Goal: Navigation & Orientation: Find specific page/section

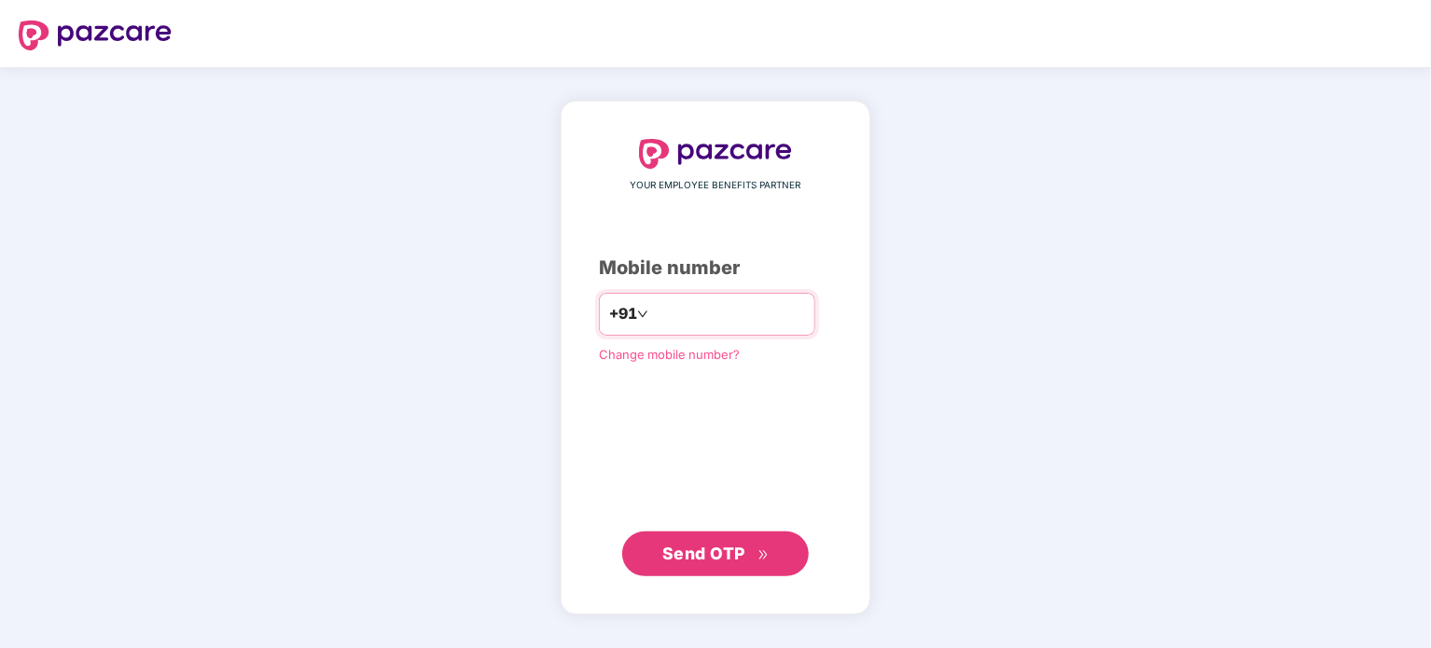
type input "**********"
click at [691, 560] on span "Send OTP" at bounding box center [703, 553] width 83 height 20
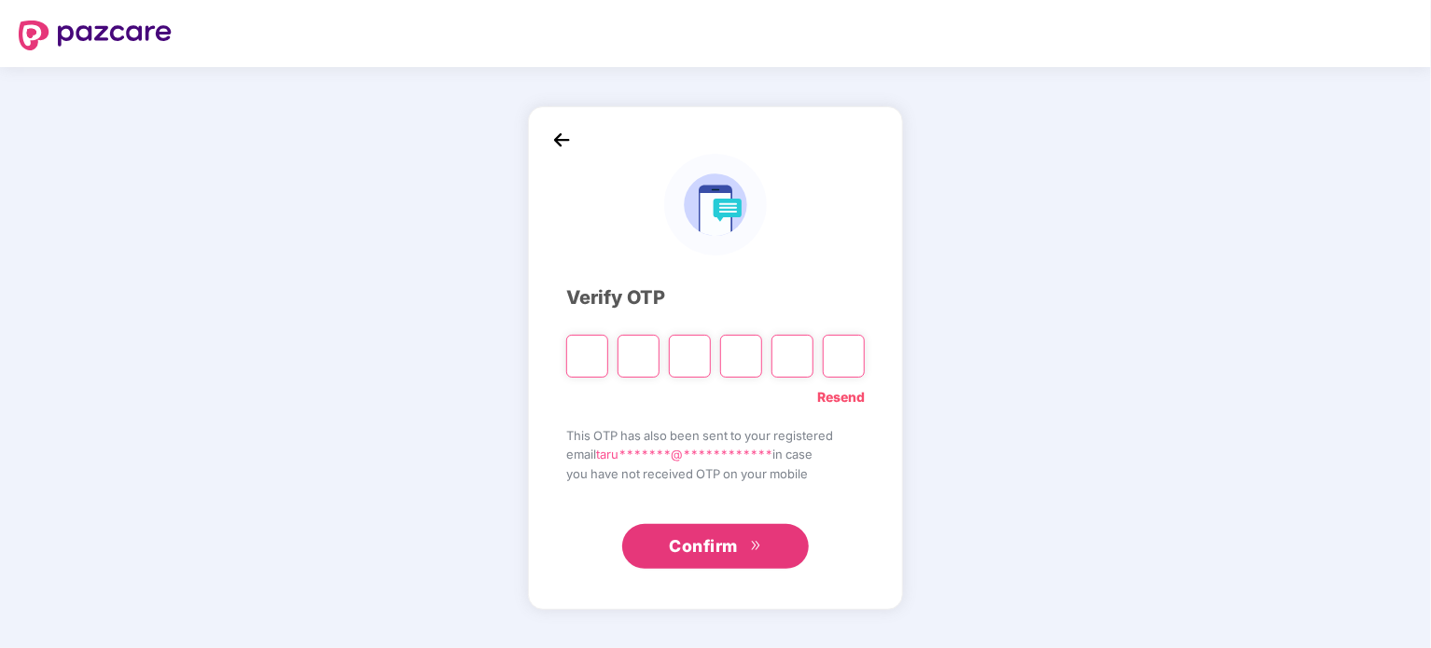
type input "*"
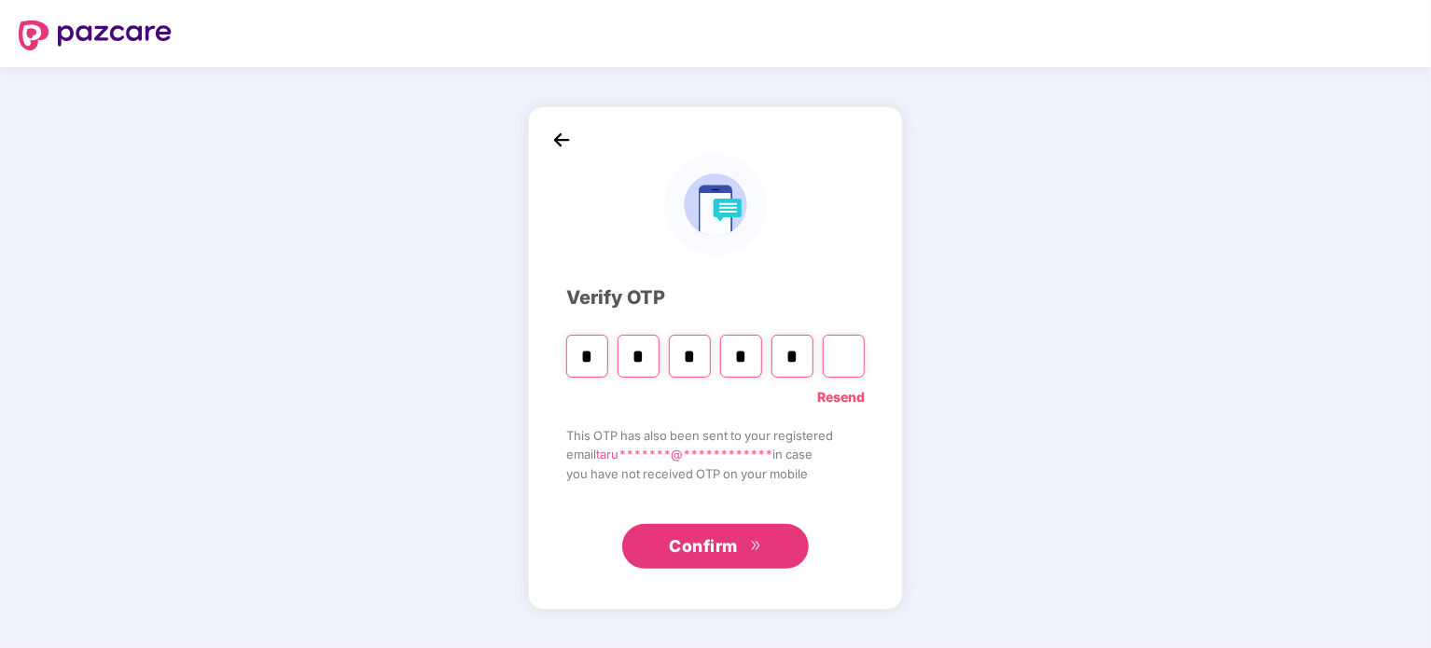
type input "*"
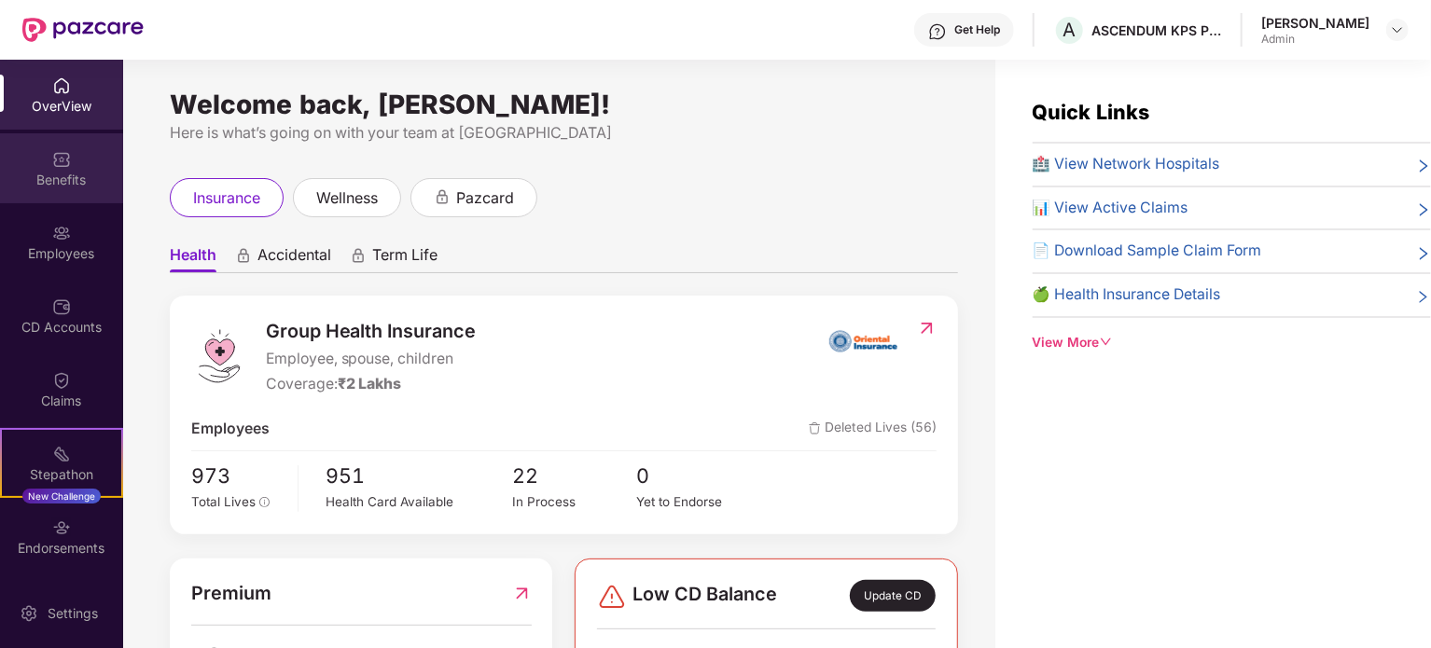
click at [86, 175] on div "Benefits" at bounding box center [61, 180] width 123 height 19
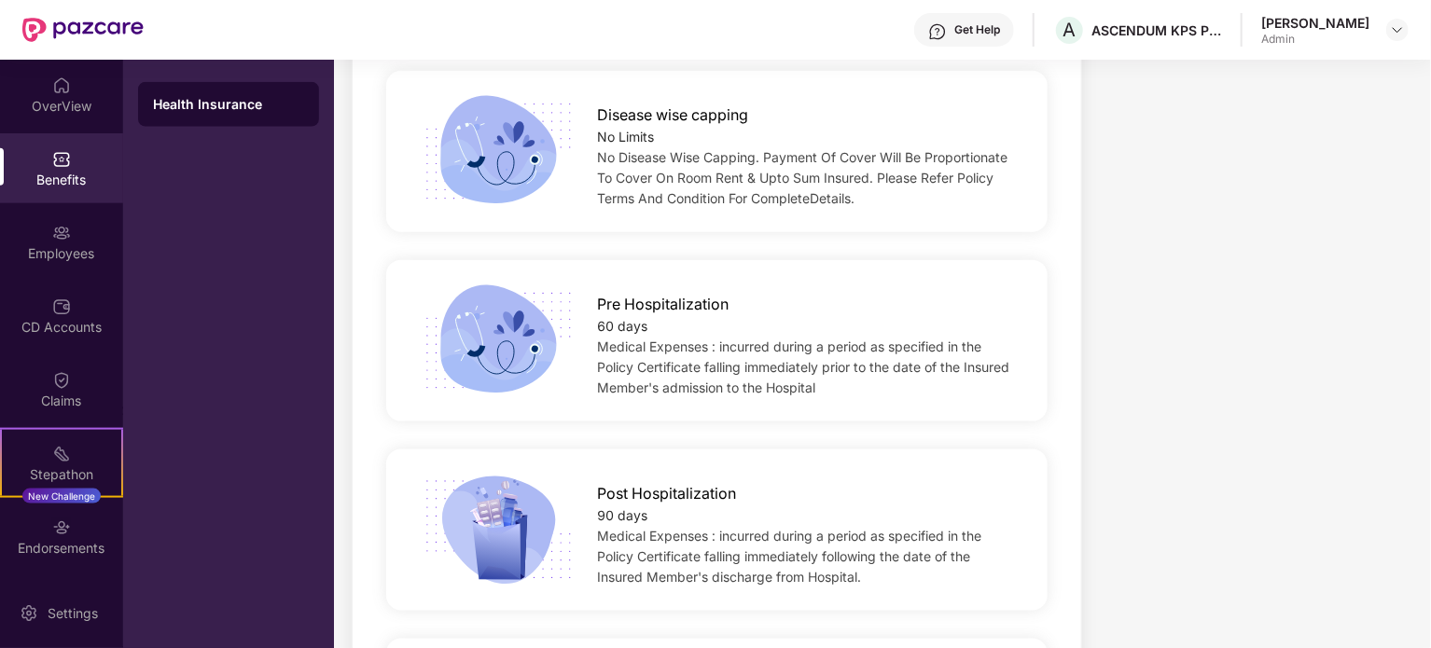
scroll to position [412, 0]
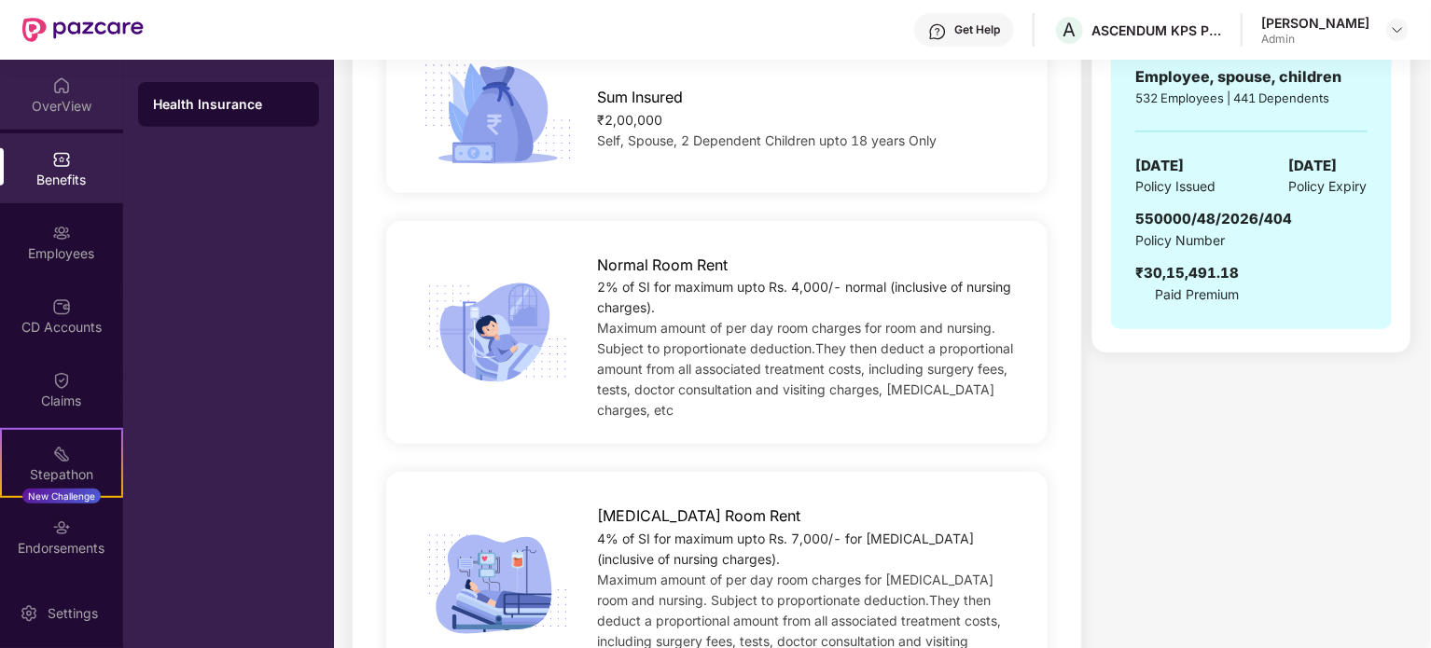
click at [24, 65] on div "OverView" at bounding box center [61, 95] width 123 height 70
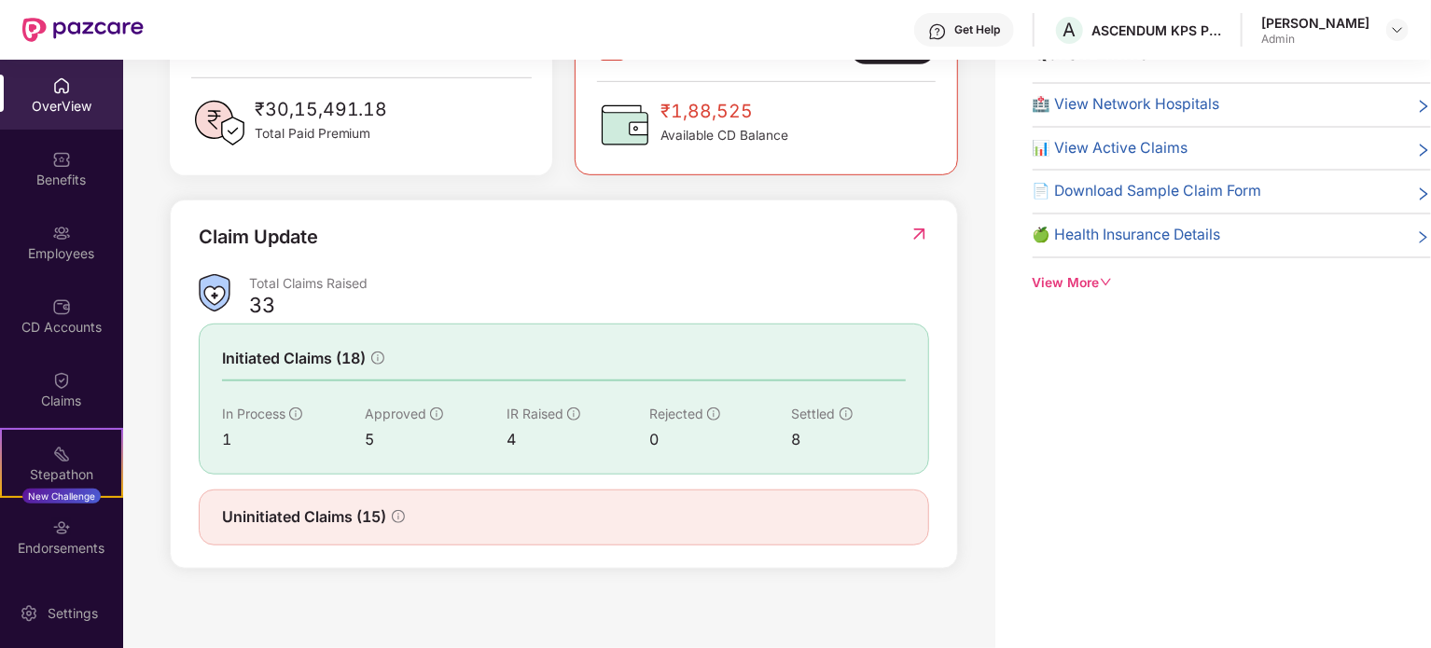
scroll to position [499, 0]
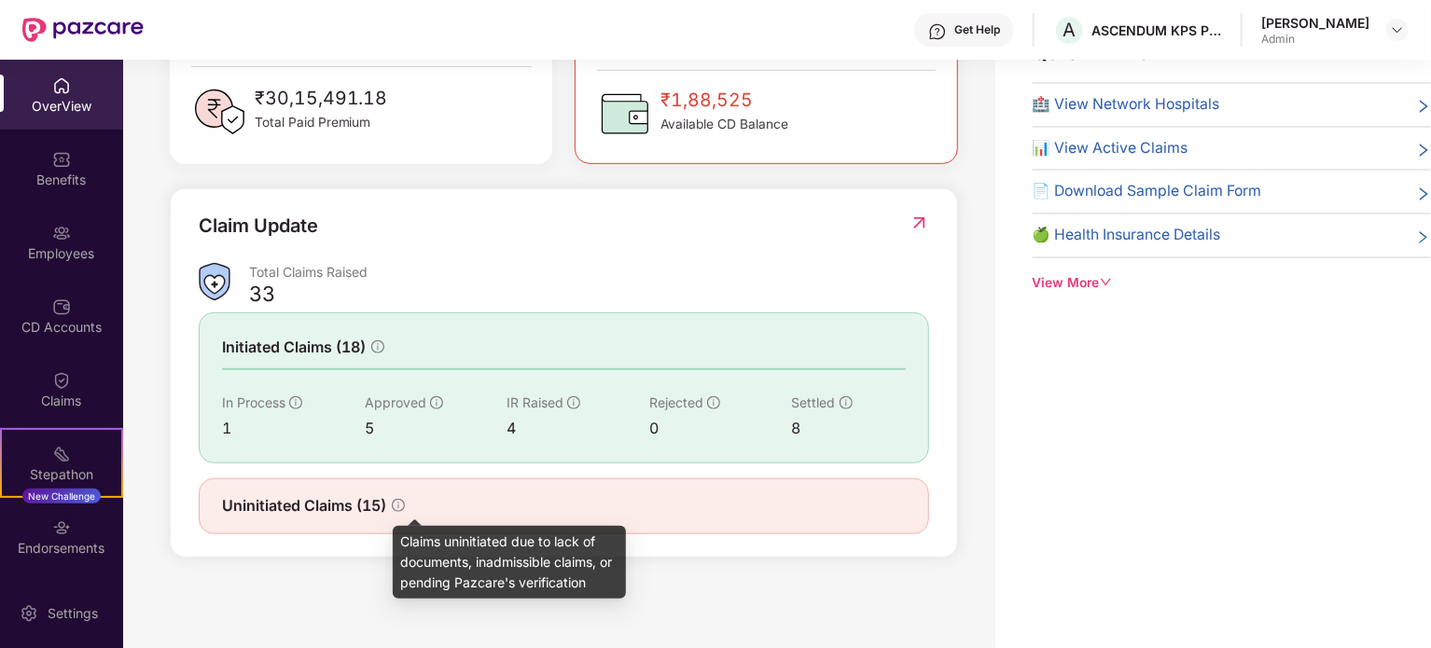
click at [394, 506] on icon "info-circle" at bounding box center [398, 505] width 13 height 13
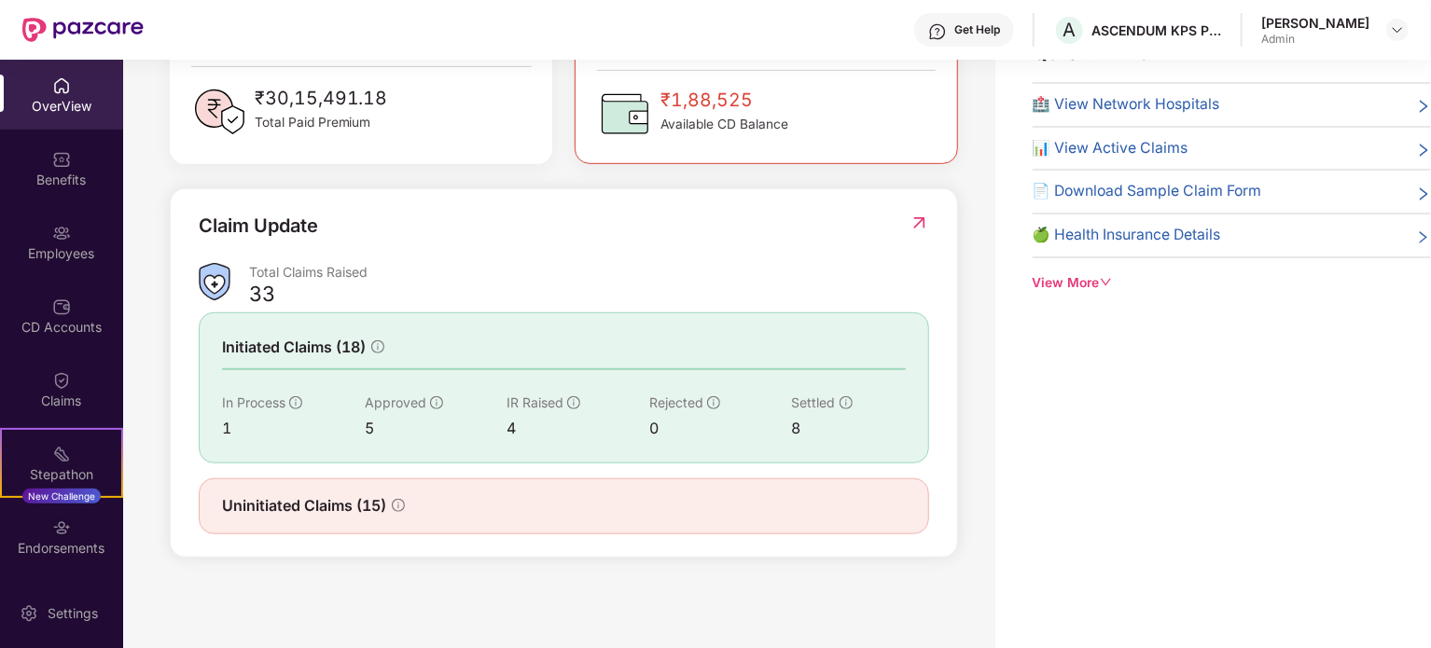
scroll to position [0, 0]
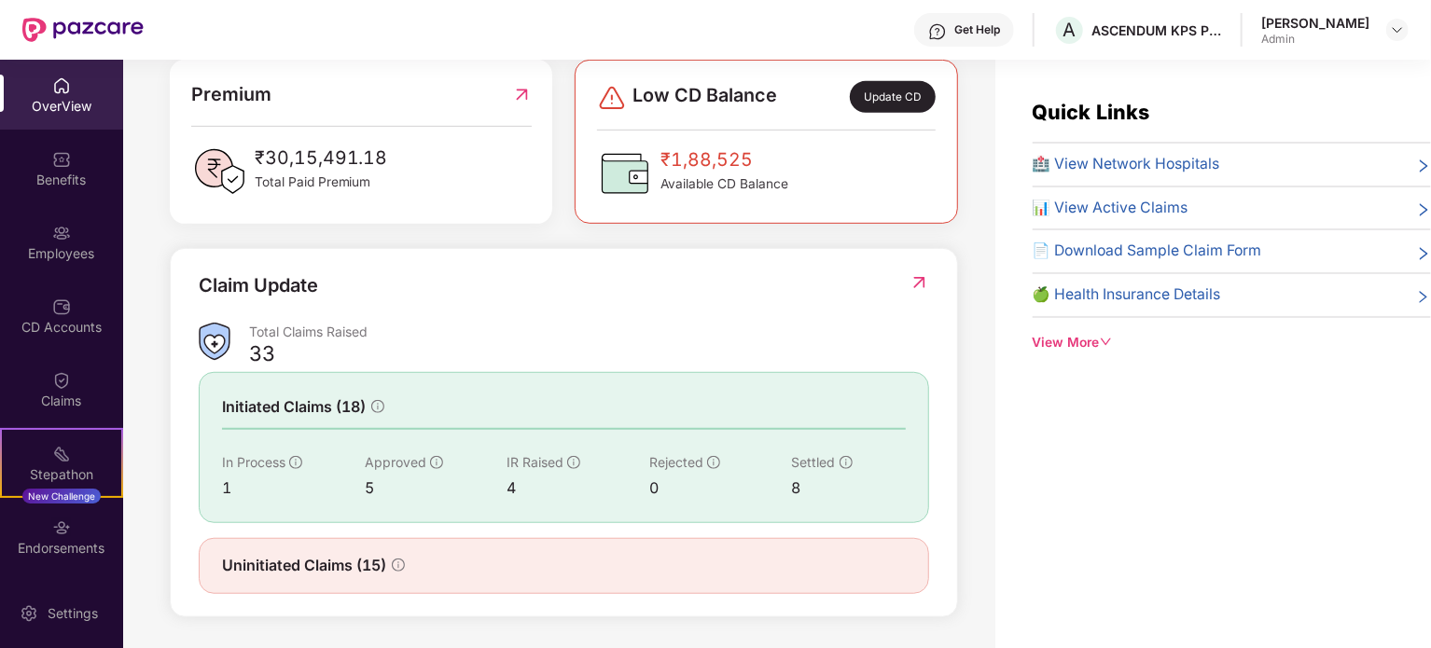
click at [1088, 343] on div "View More" at bounding box center [1231, 343] width 398 height 21
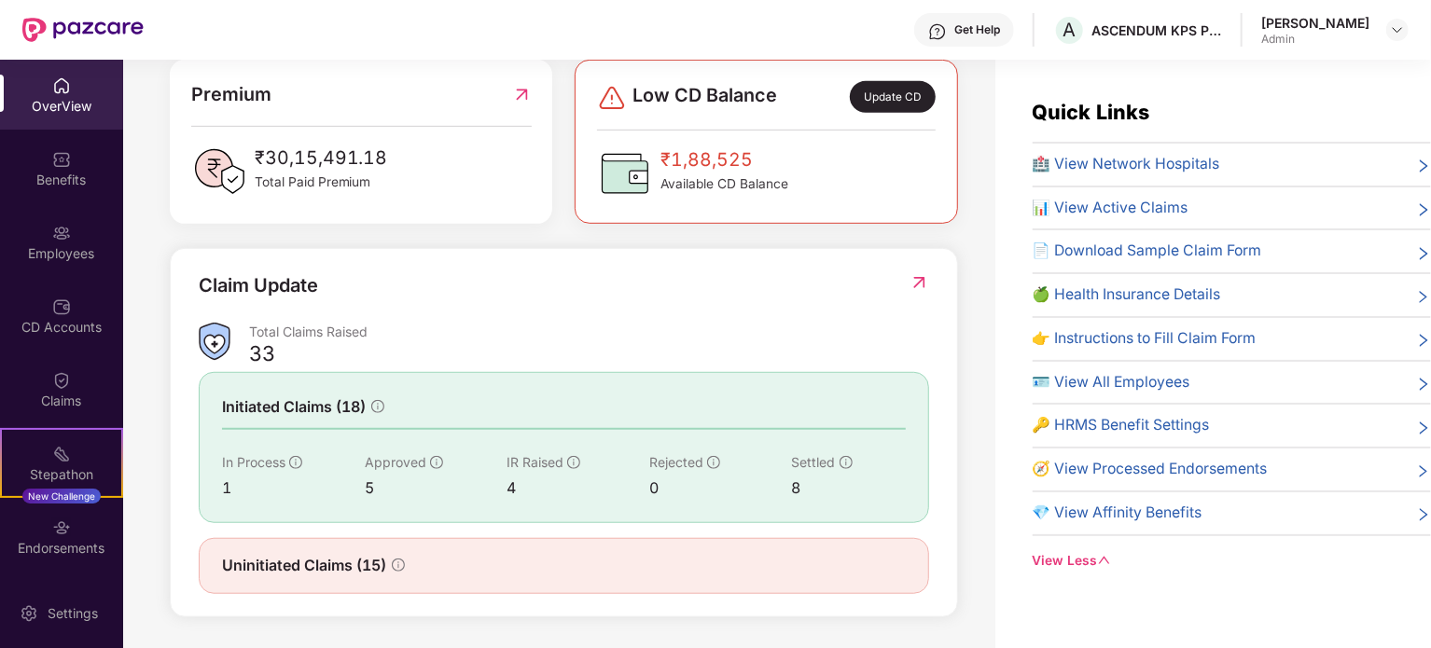
click at [1138, 293] on span "🍏 Health Insurance Details" at bounding box center [1126, 295] width 188 height 23
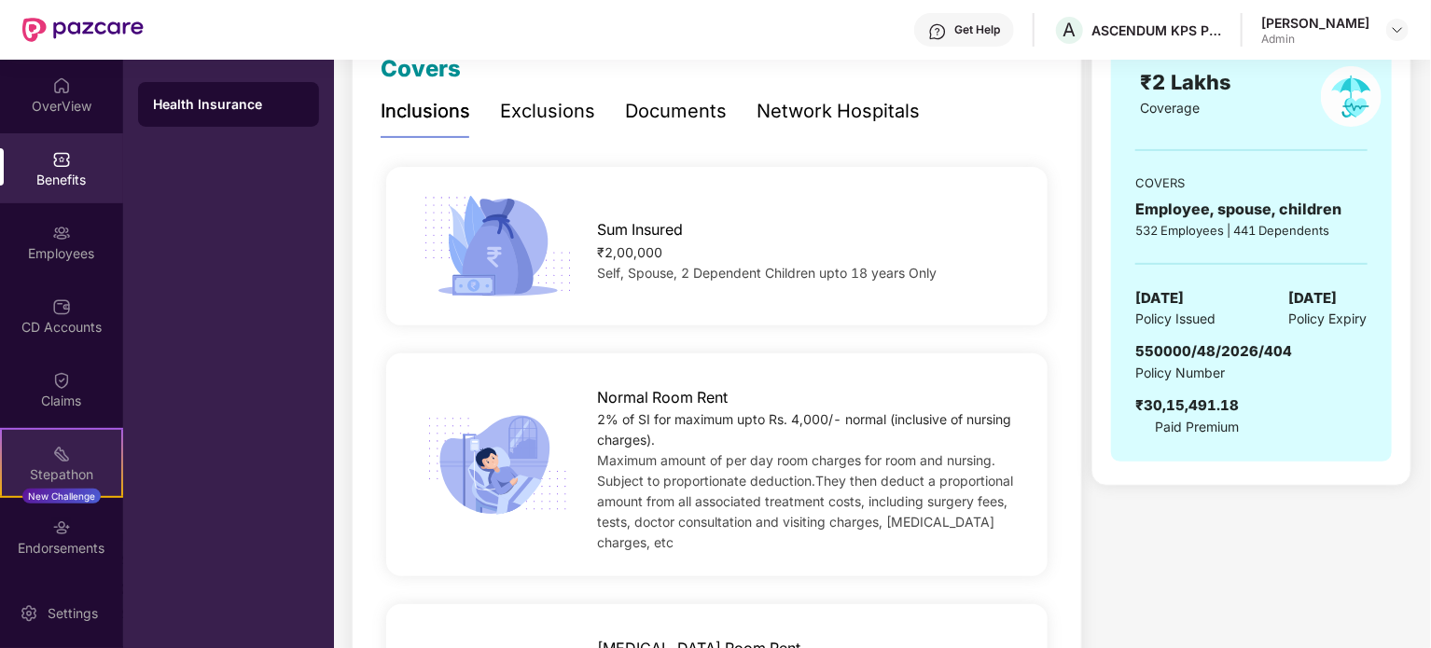
scroll to position [71, 0]
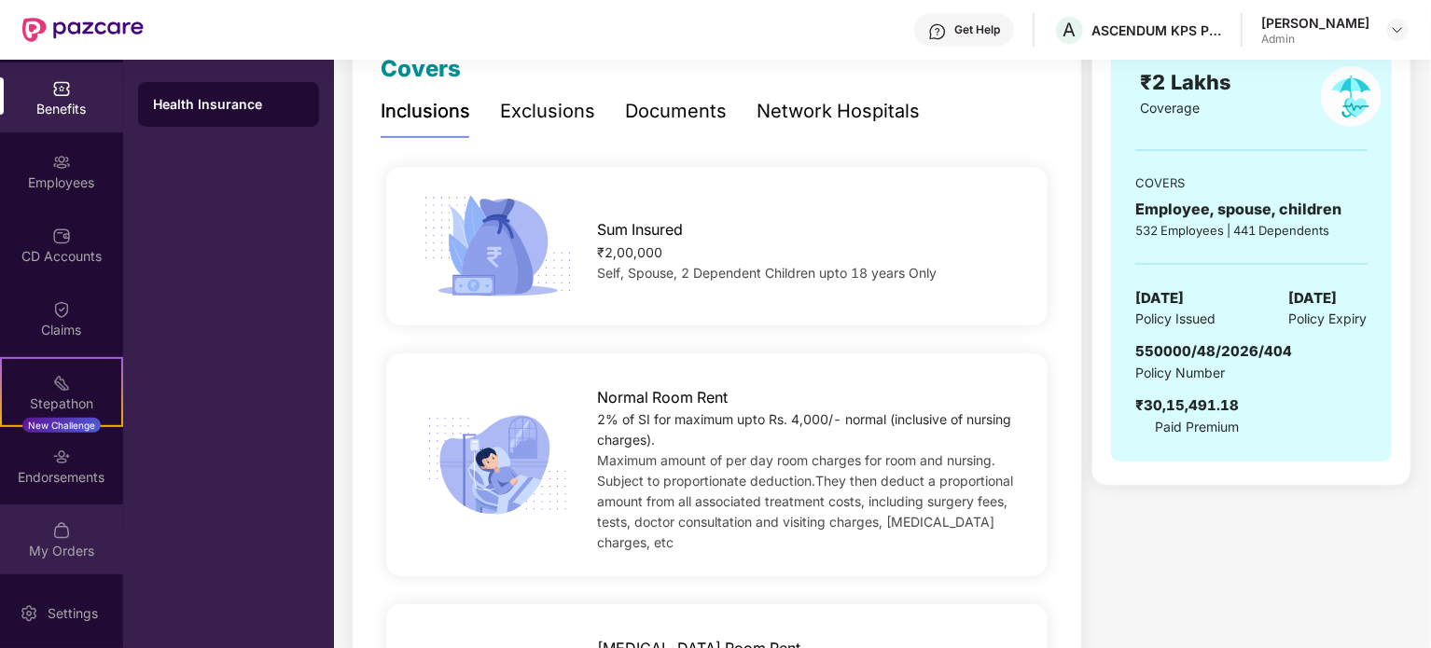
click at [75, 542] on div "My Orders" at bounding box center [61, 551] width 123 height 19
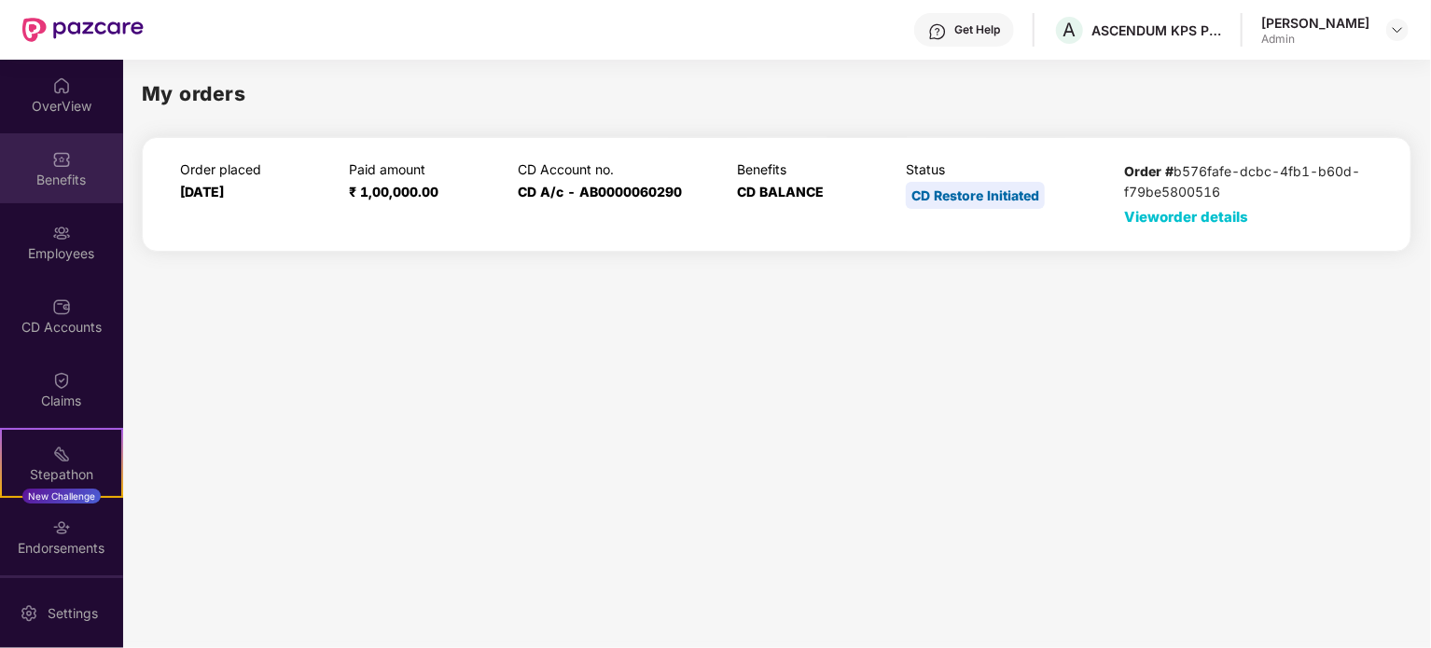
click at [54, 157] on img at bounding box center [61, 159] width 19 height 19
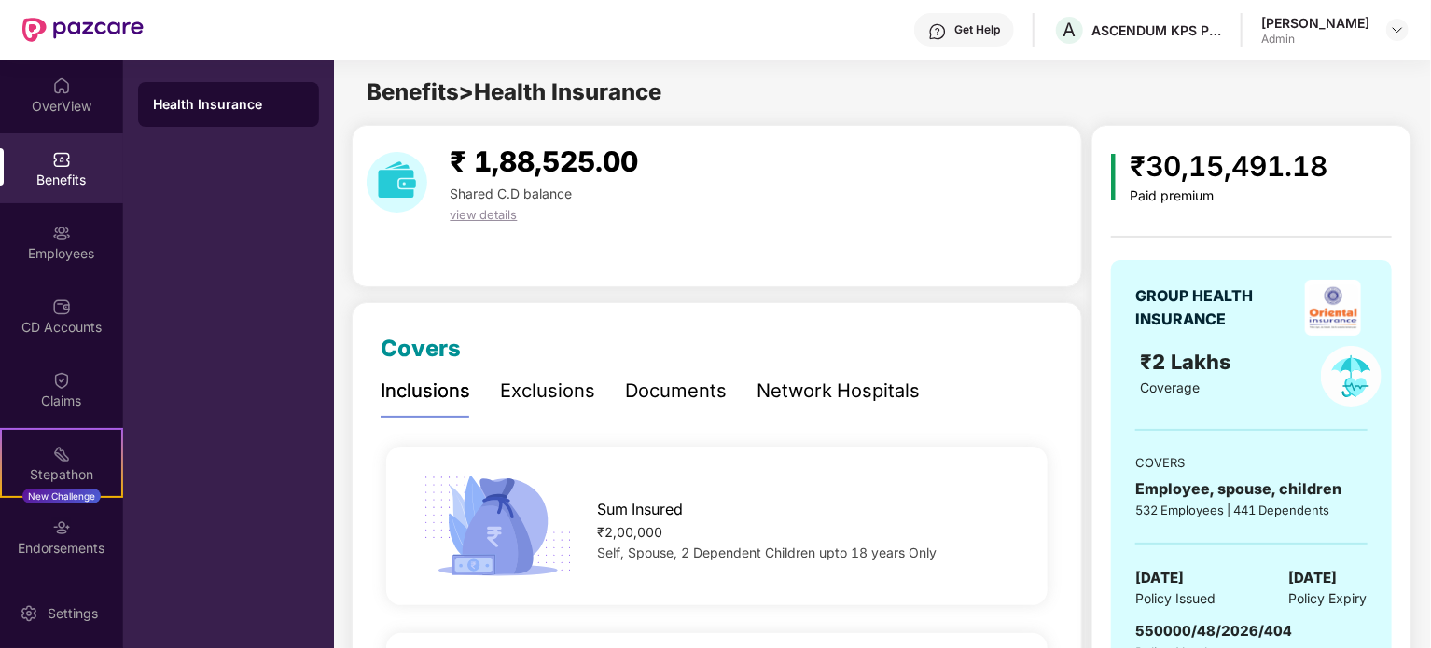
click at [689, 393] on div "Documents" at bounding box center [676, 391] width 102 height 29
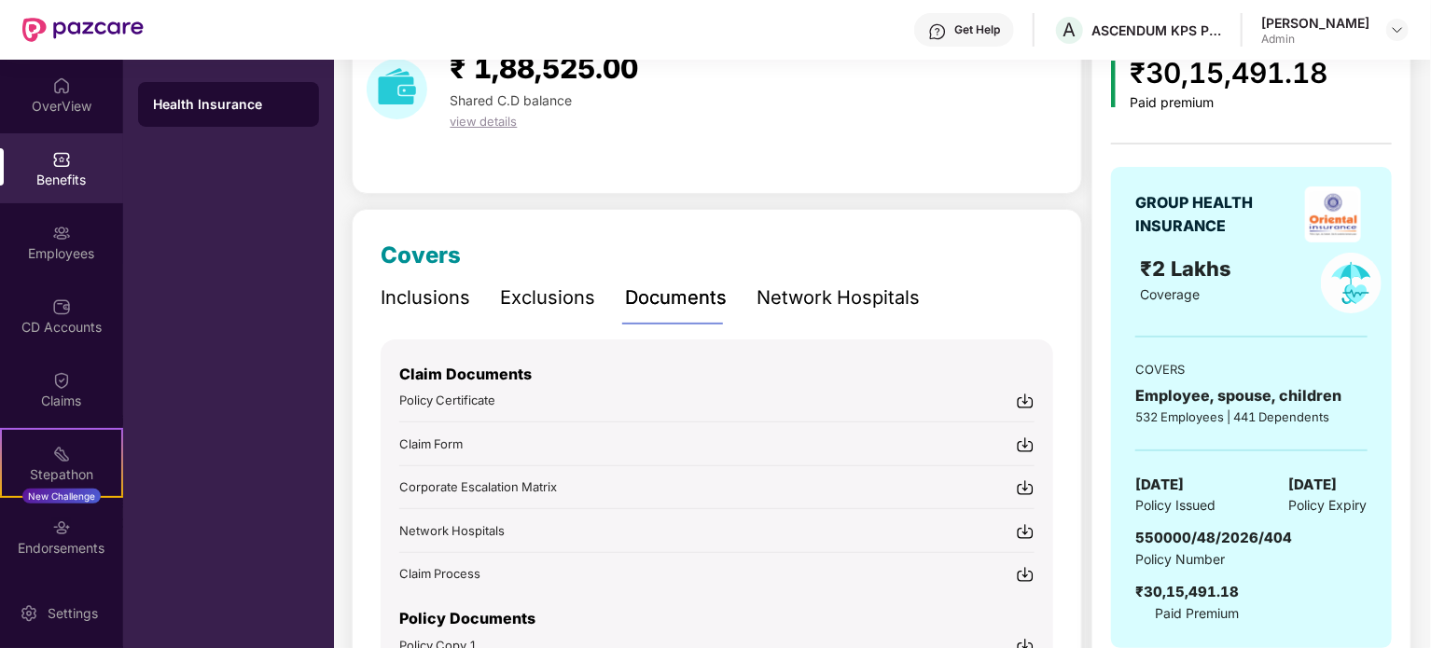
scroll to position [187, 0]
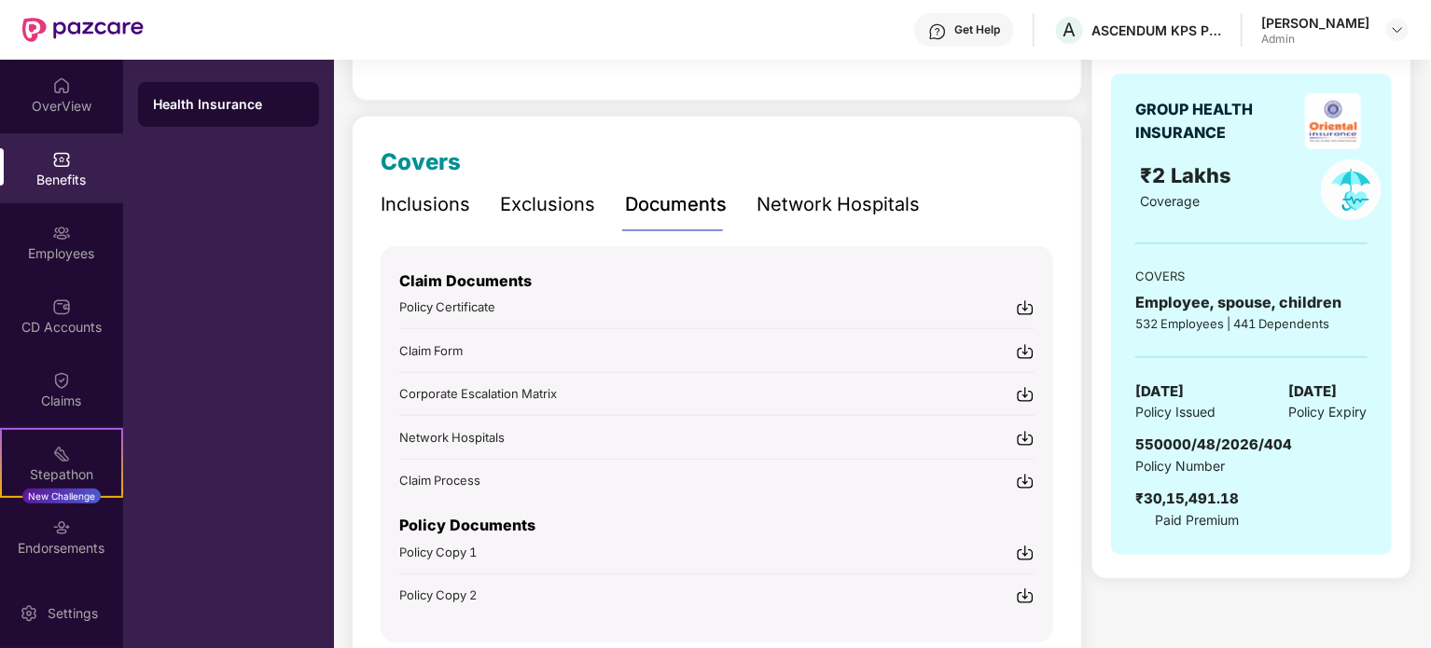
click at [1027, 307] on img at bounding box center [1025, 307] width 19 height 19
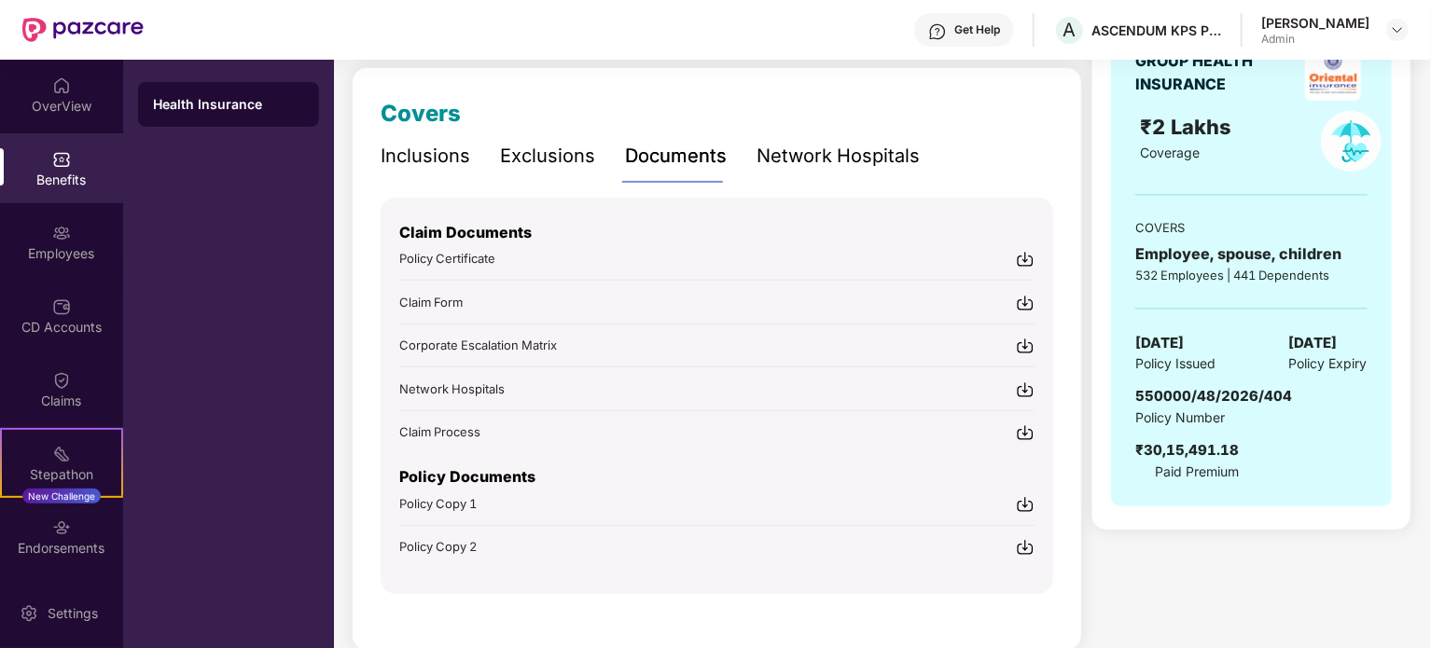
scroll to position [262, 0]
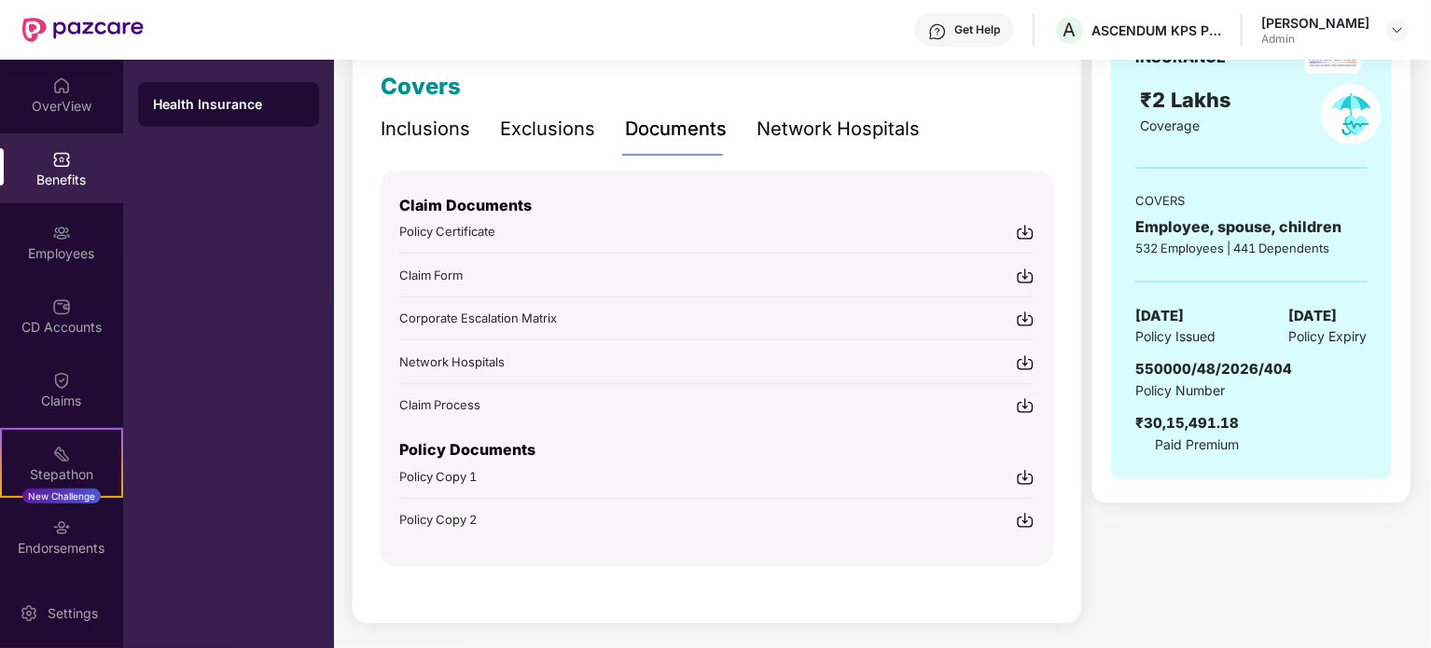
click at [1028, 472] on img at bounding box center [1025, 477] width 19 height 19
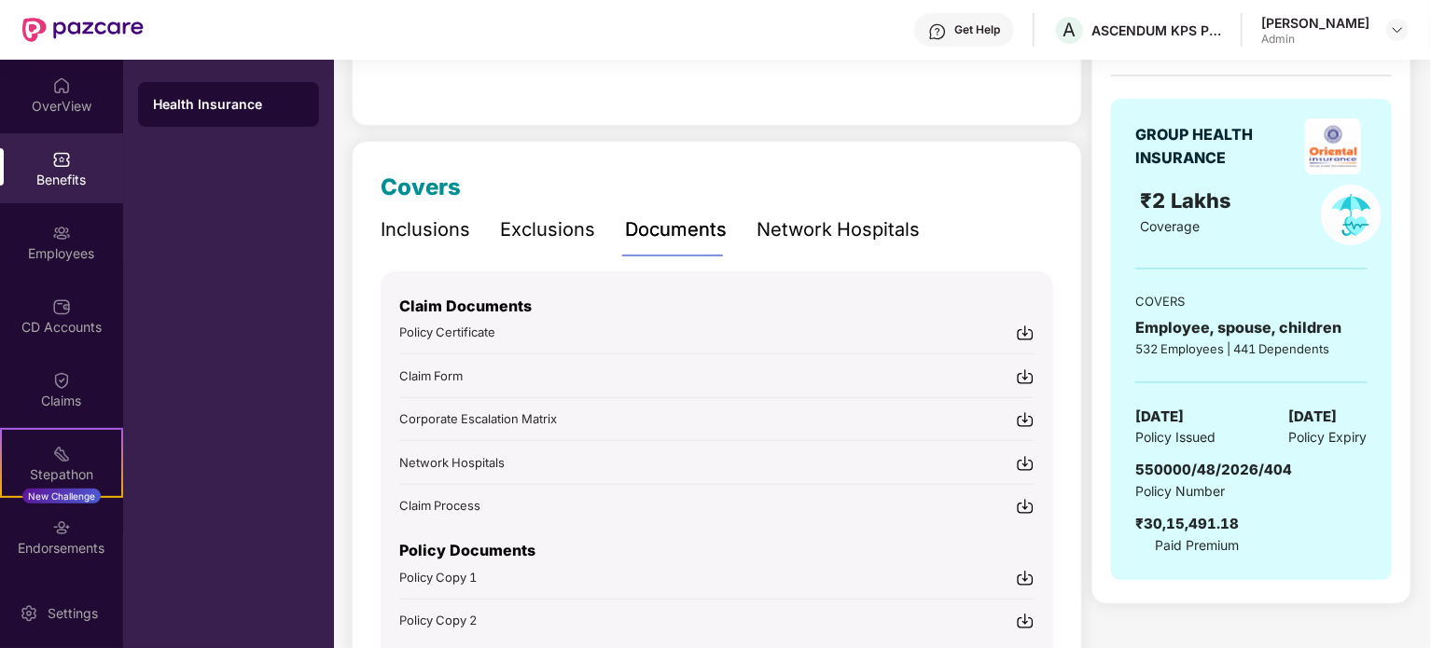
scroll to position [0, 0]
